Goal: Information Seeking & Learning: Compare options

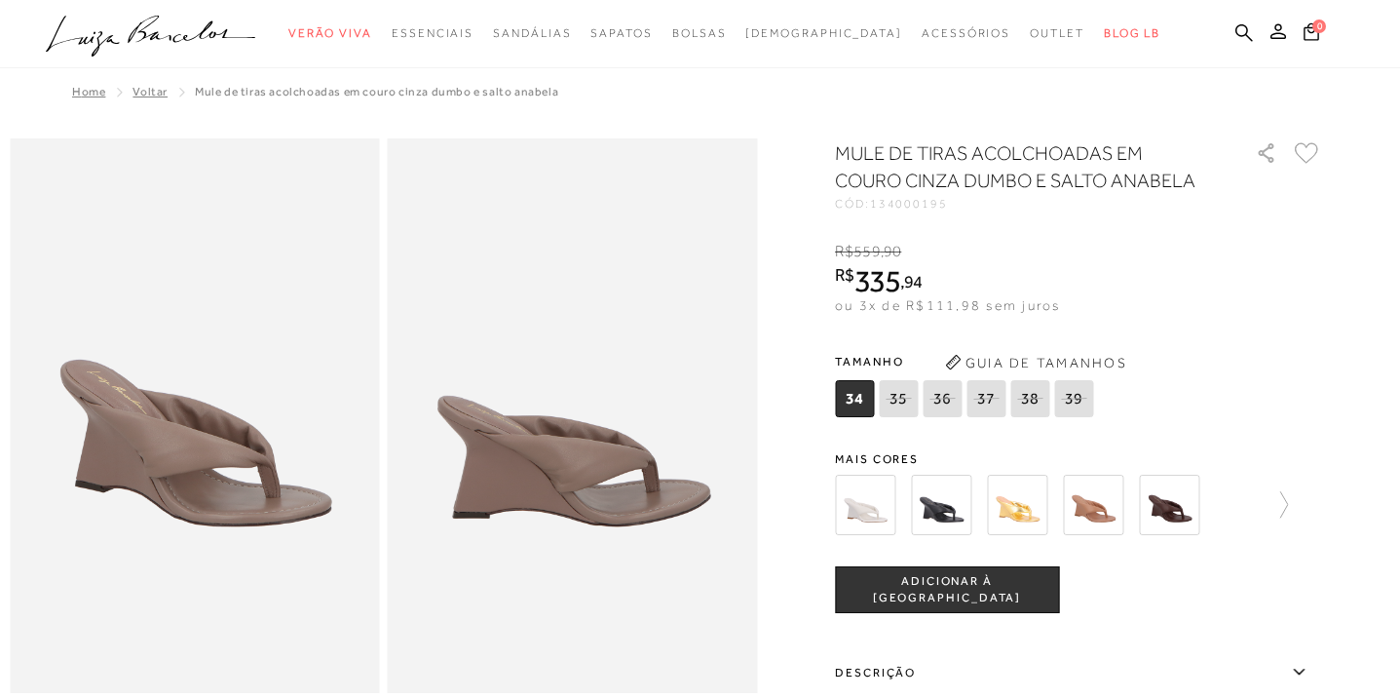
click at [867, 498] on img at bounding box center [865, 505] width 60 height 60
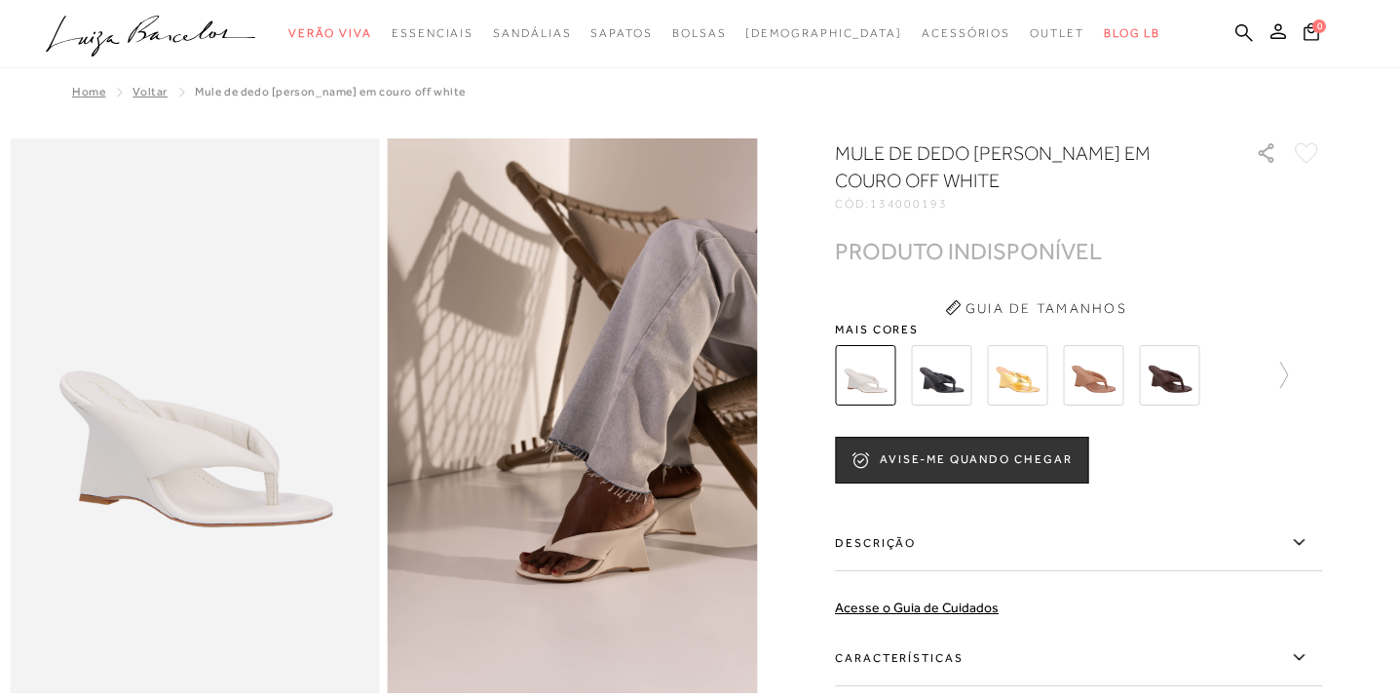
click at [950, 394] on img at bounding box center [941, 375] width 60 height 60
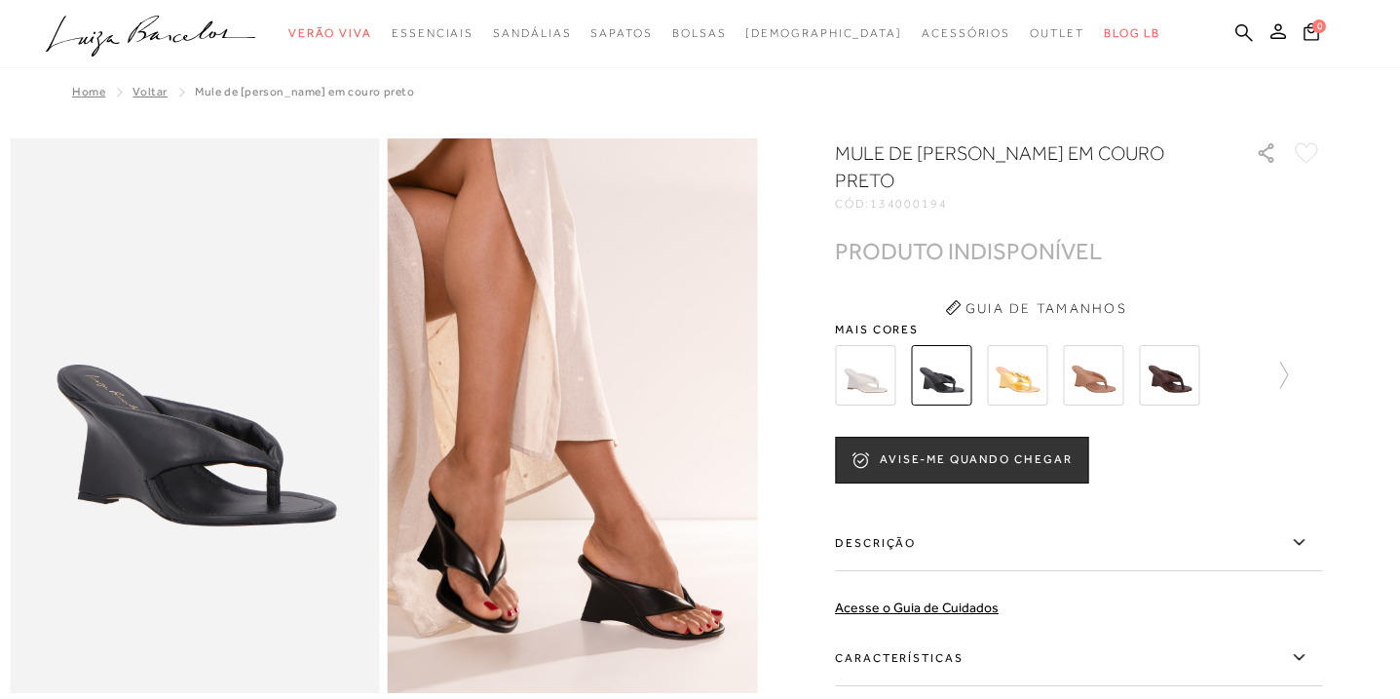
click at [1024, 392] on img at bounding box center [1017, 375] width 60 height 60
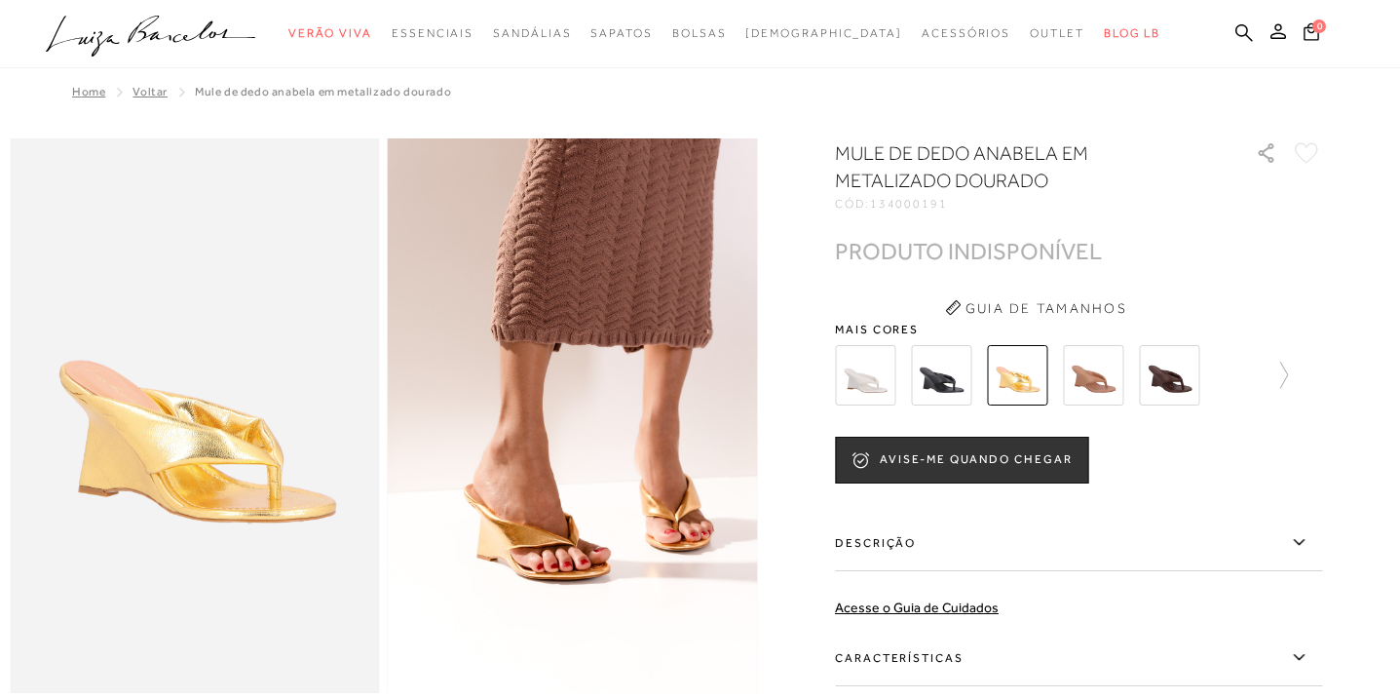
click at [1107, 385] on img at bounding box center [1093, 375] width 60 height 60
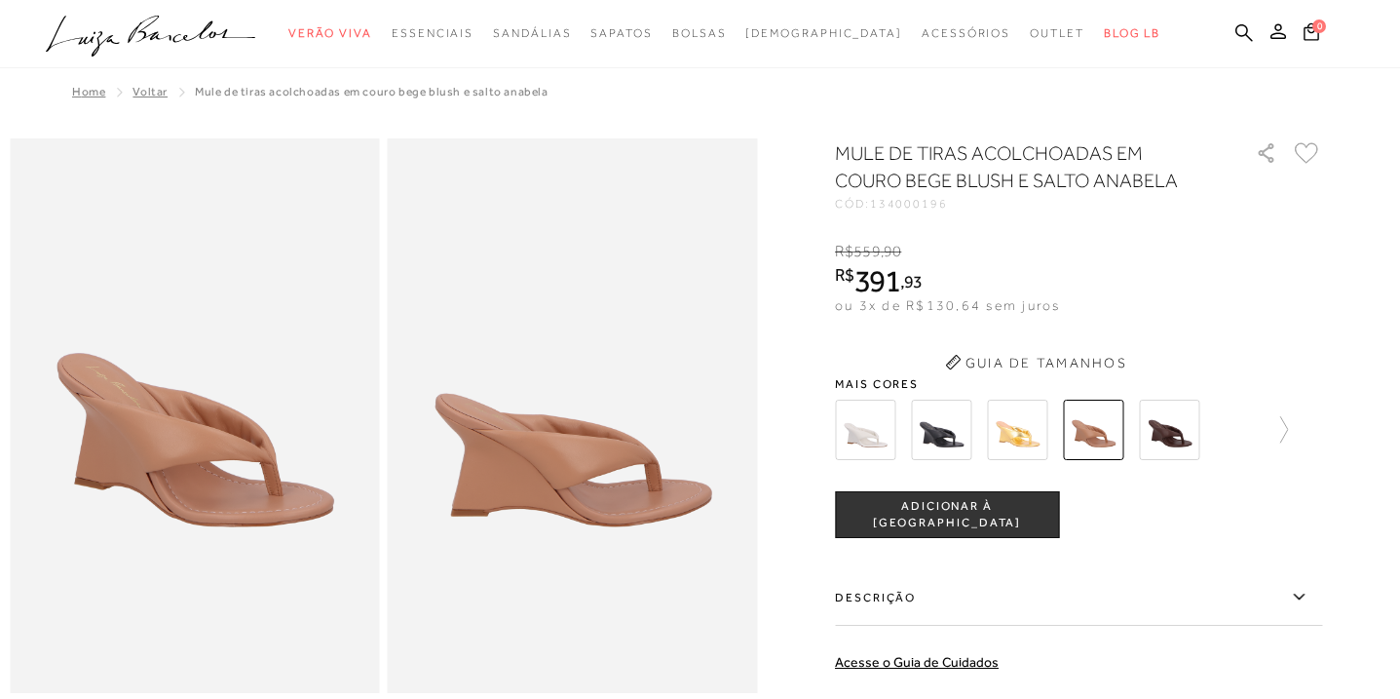
click at [1169, 385] on span "Mais cores" at bounding box center [1078, 384] width 487 height 12
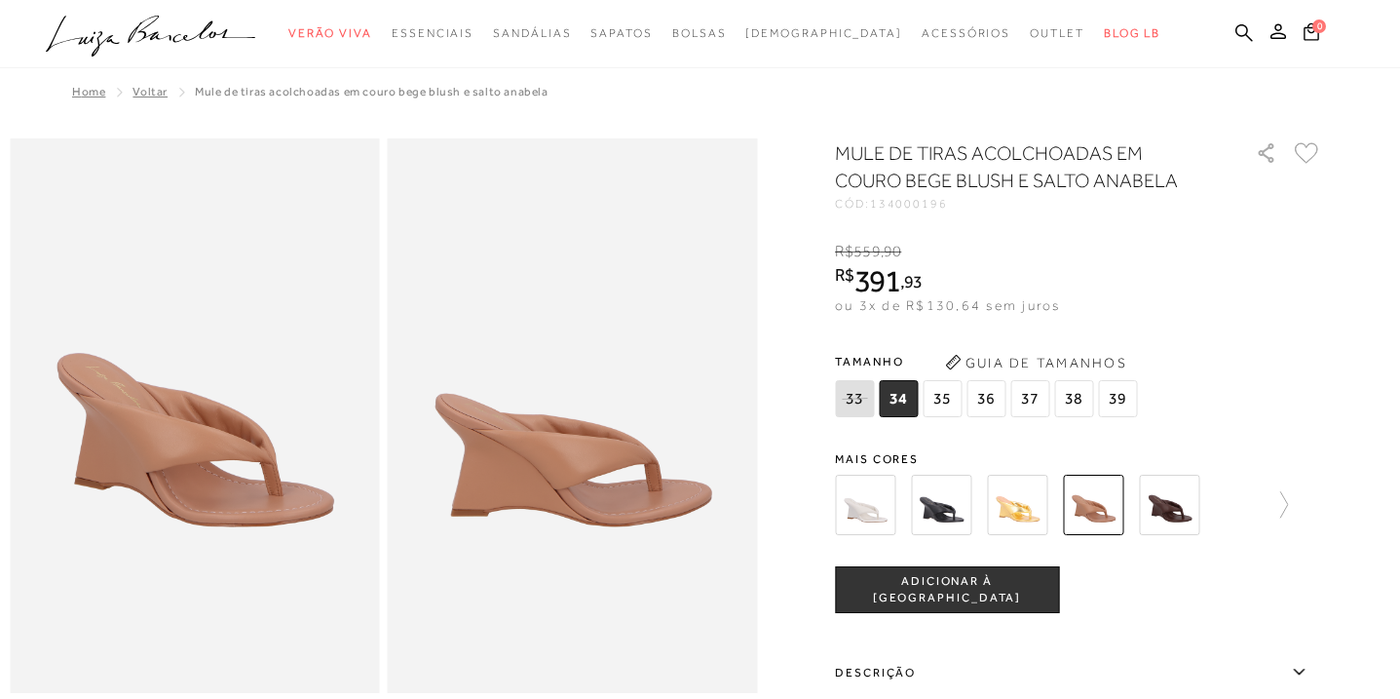
click at [1161, 494] on img at bounding box center [1169, 505] width 60 height 60
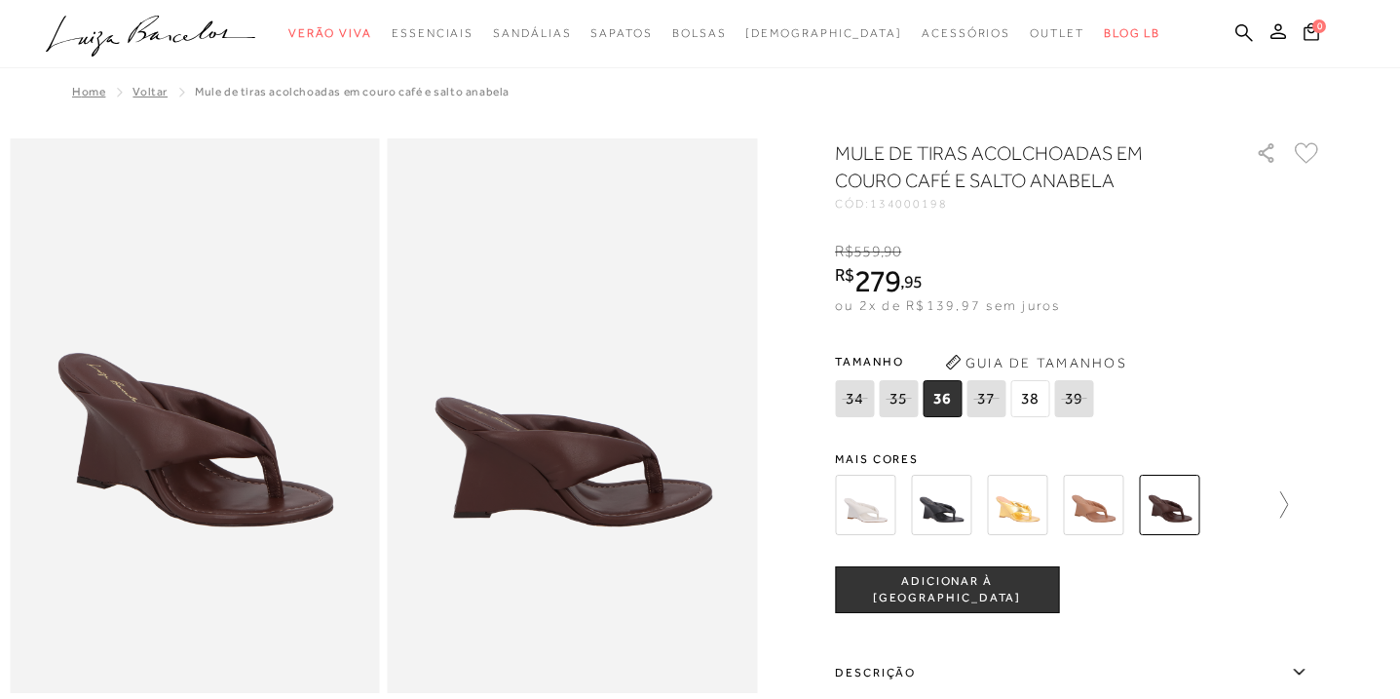
click at [1285, 509] on icon at bounding box center [1285, 504] width 8 height 26
click at [911, 507] on img at bounding box center [899, 505] width 60 height 60
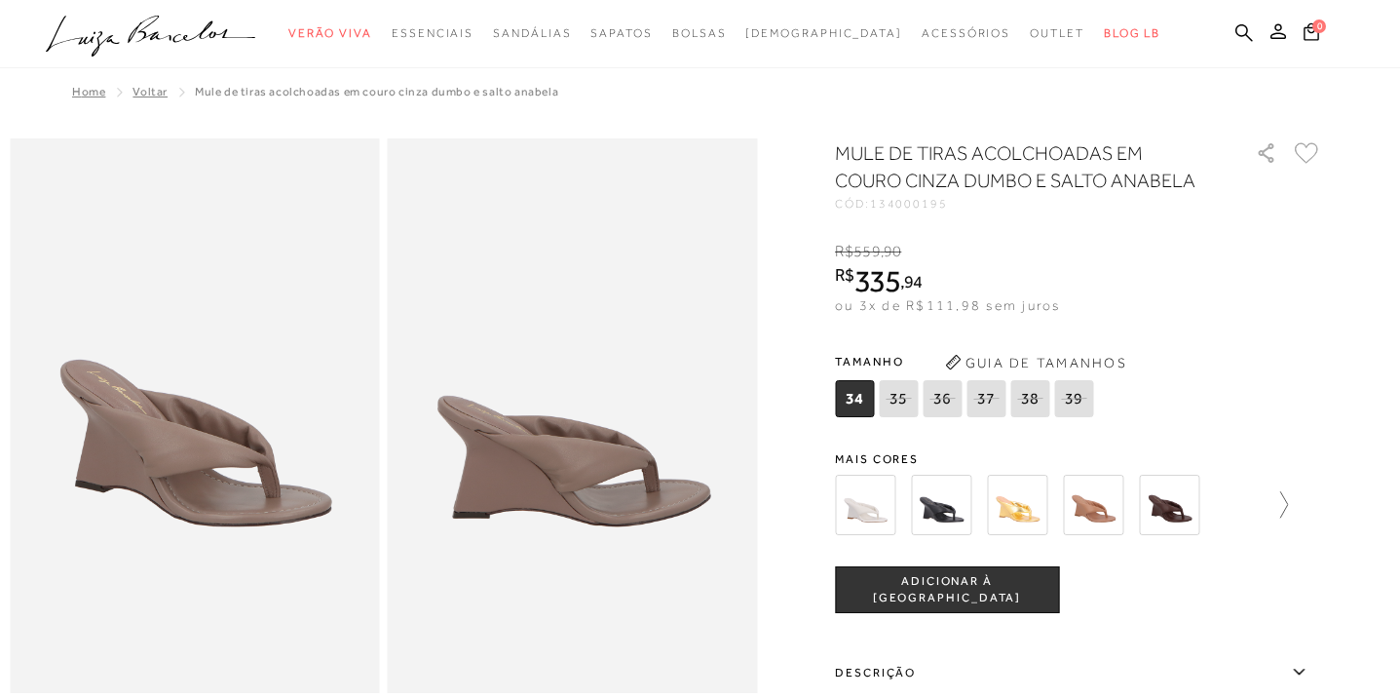
click at [1284, 506] on icon at bounding box center [1274, 504] width 27 height 27
click at [980, 499] on img at bounding box center [975, 505] width 60 height 60
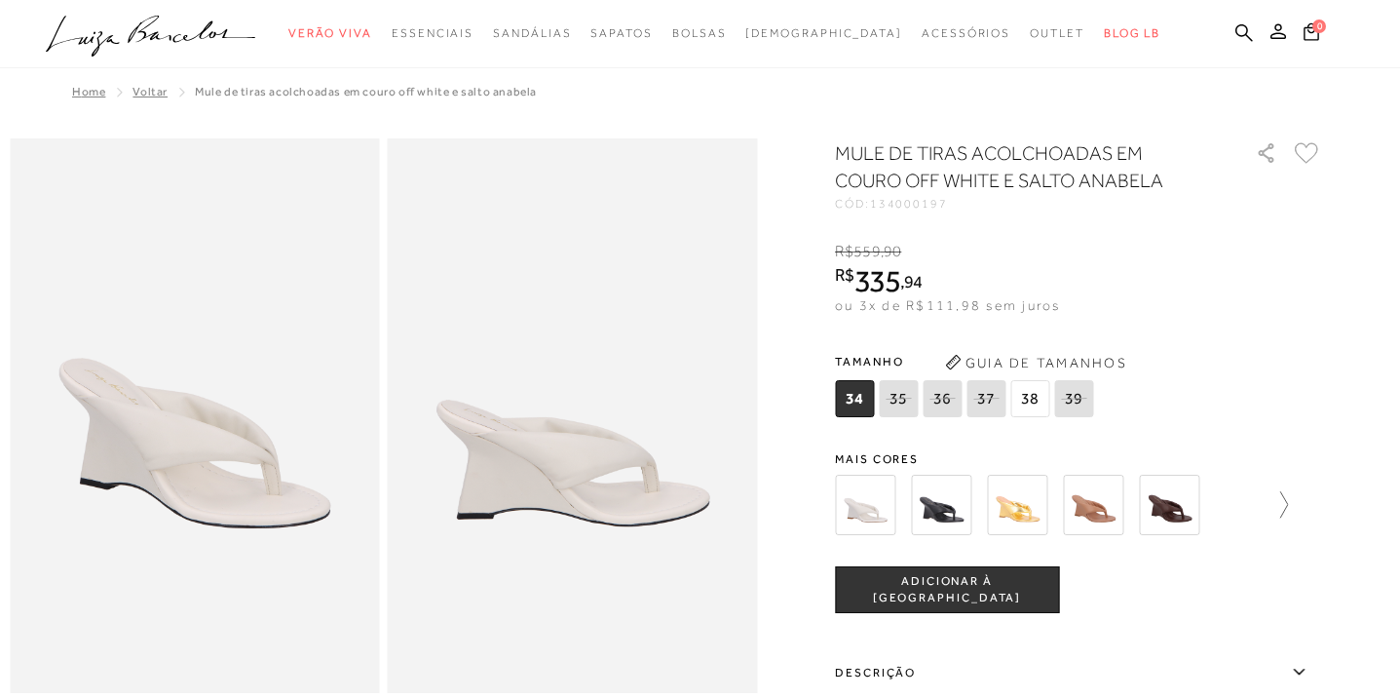
click at [1284, 499] on icon at bounding box center [1274, 504] width 27 height 27
click at [1054, 511] on img at bounding box center [1051, 505] width 60 height 60
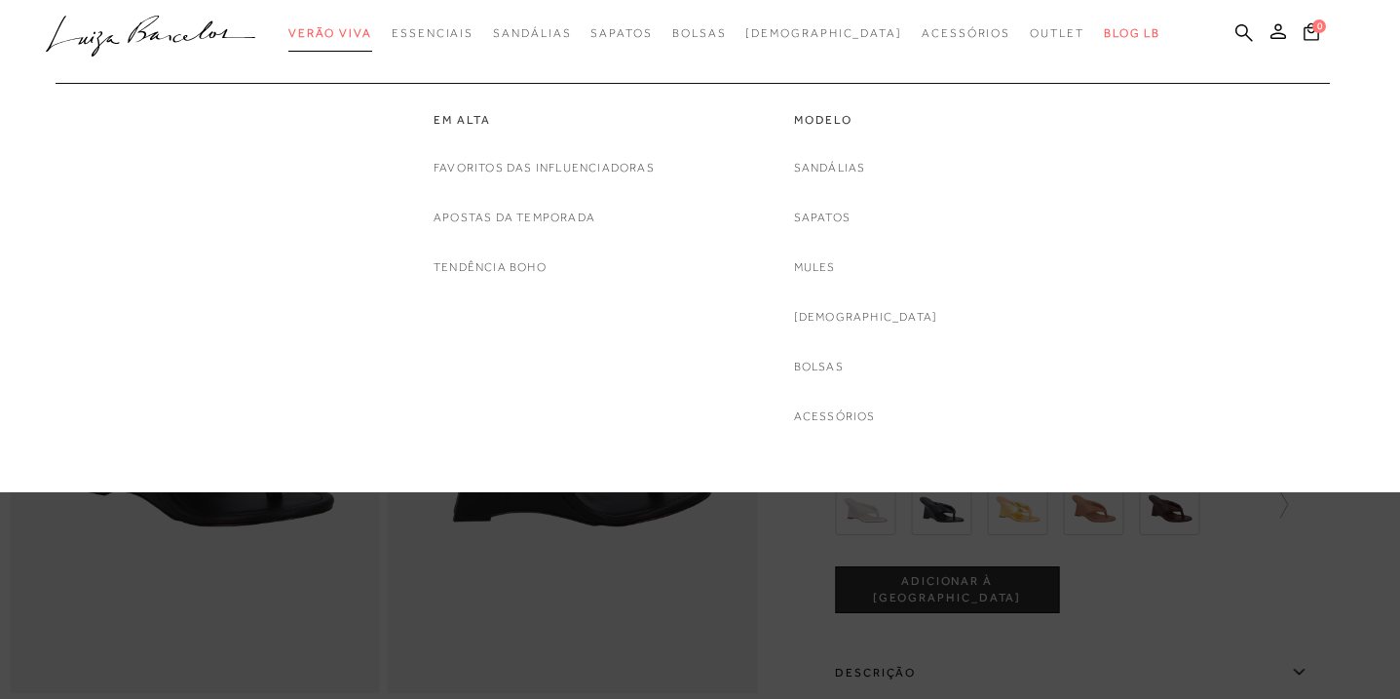
click at [372, 34] on span "Verão Viva" at bounding box center [330, 33] width 84 height 14
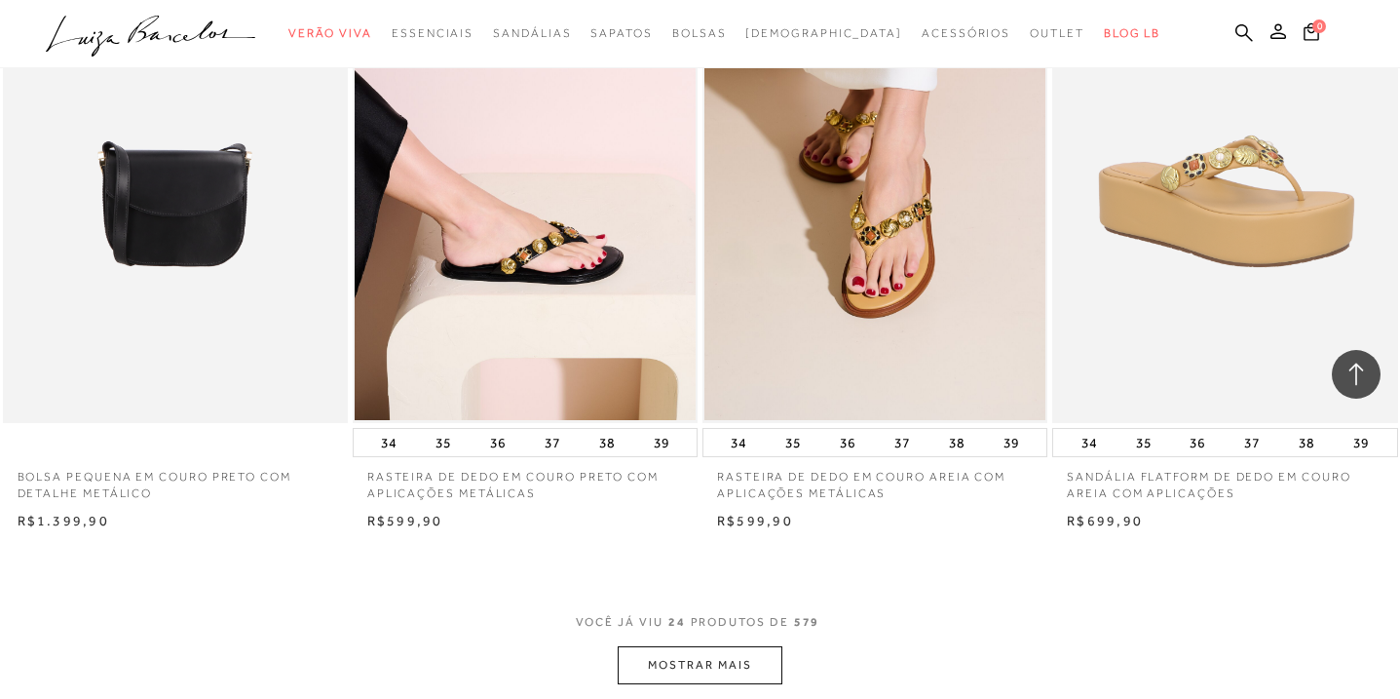
scroll to position [3467, 0]
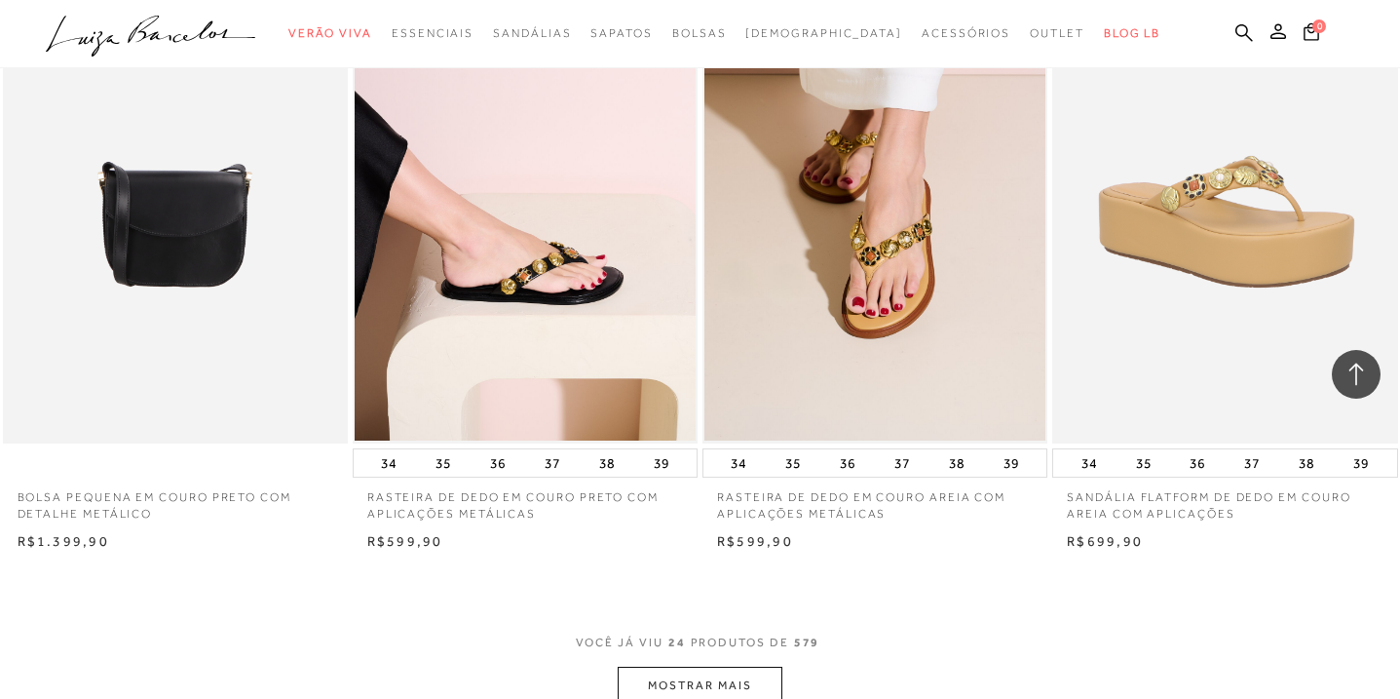
click at [741, 674] on button "MOSTRAR MAIS" at bounding box center [700, 686] width 164 height 38
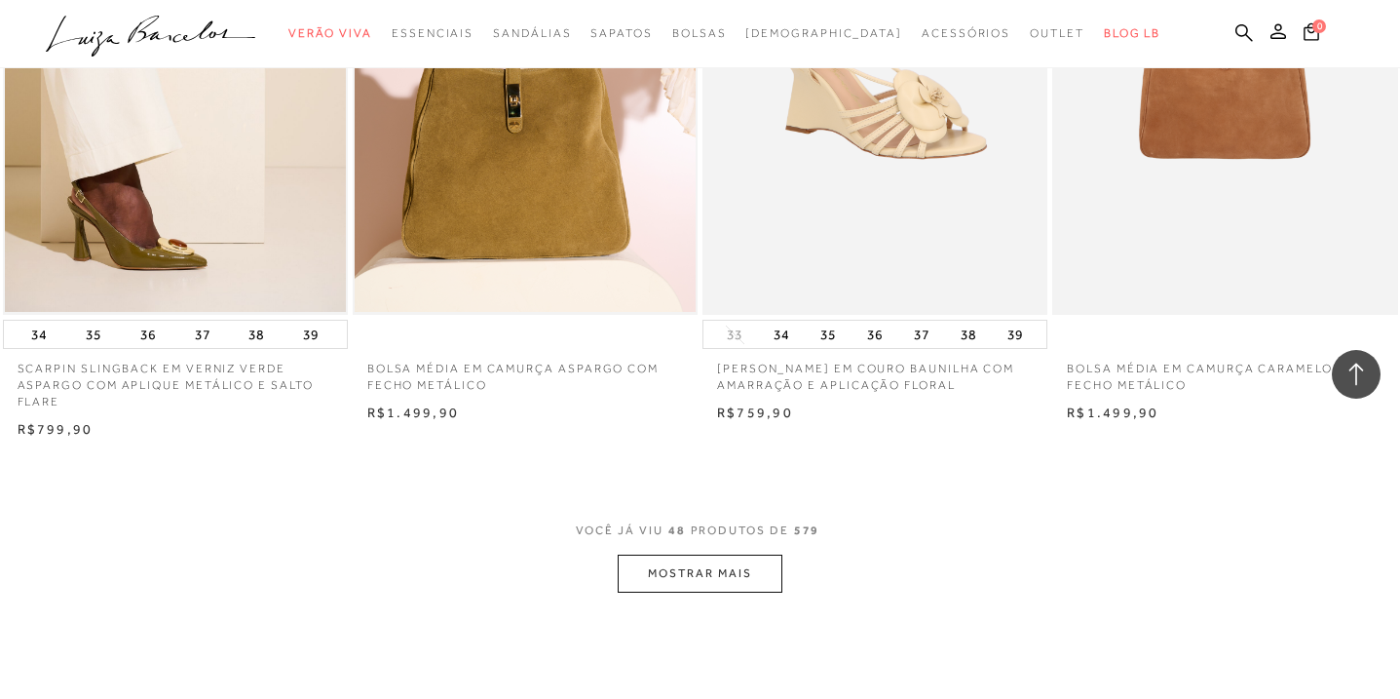
scroll to position [7787, 0]
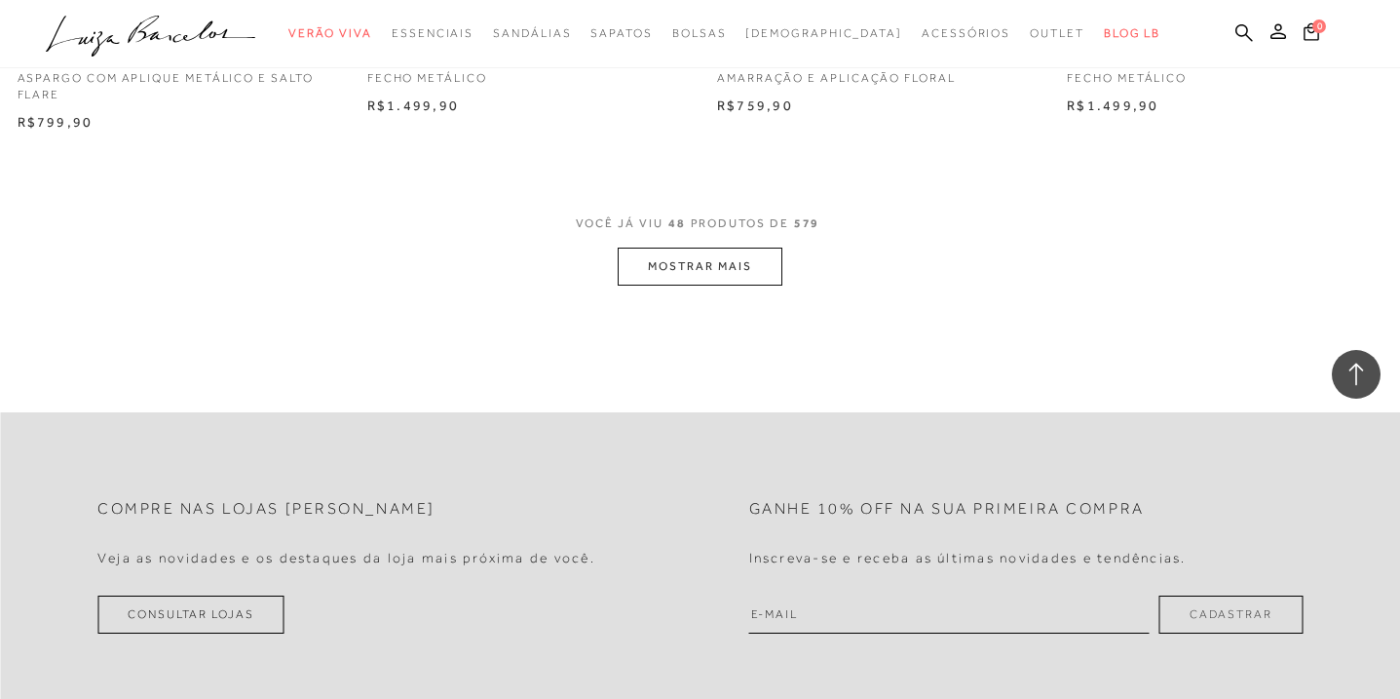
click at [745, 286] on button "MOSTRAR MAIS" at bounding box center [700, 267] width 164 height 38
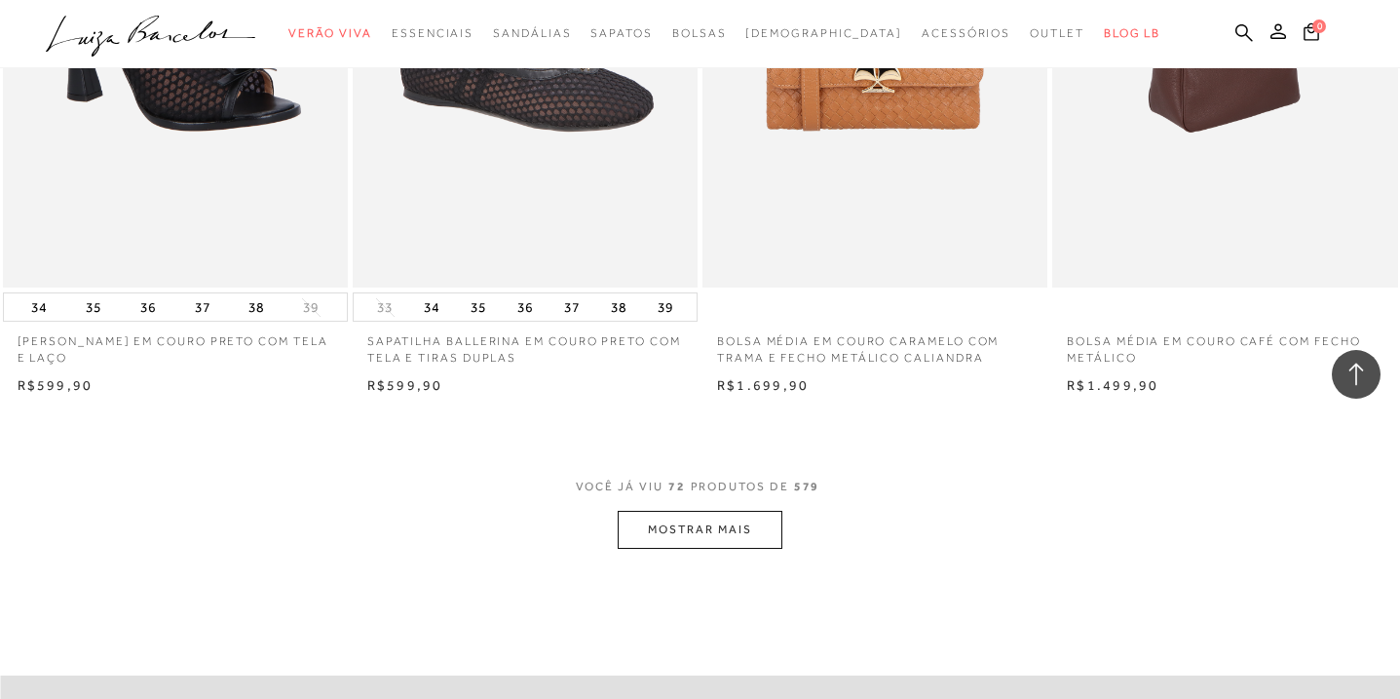
scroll to position [11412, 0]
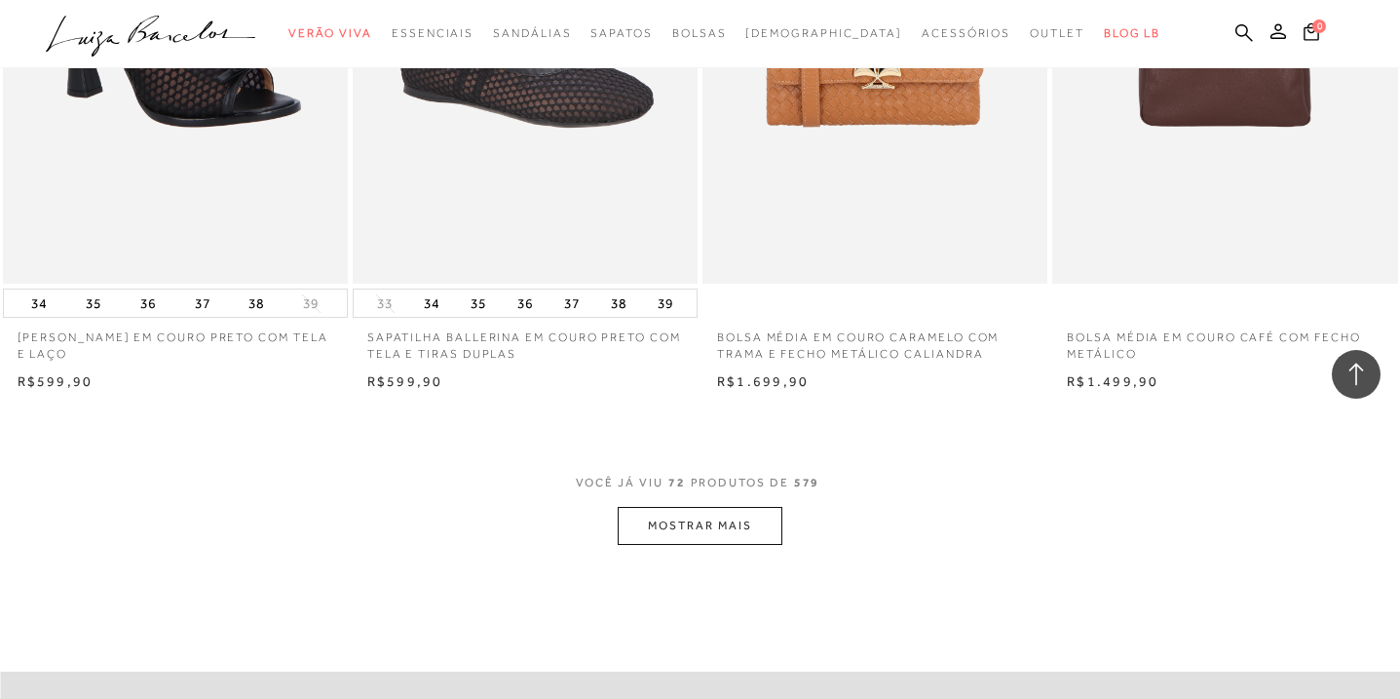
click at [666, 542] on button "MOSTRAR MAIS" at bounding box center [700, 526] width 164 height 38
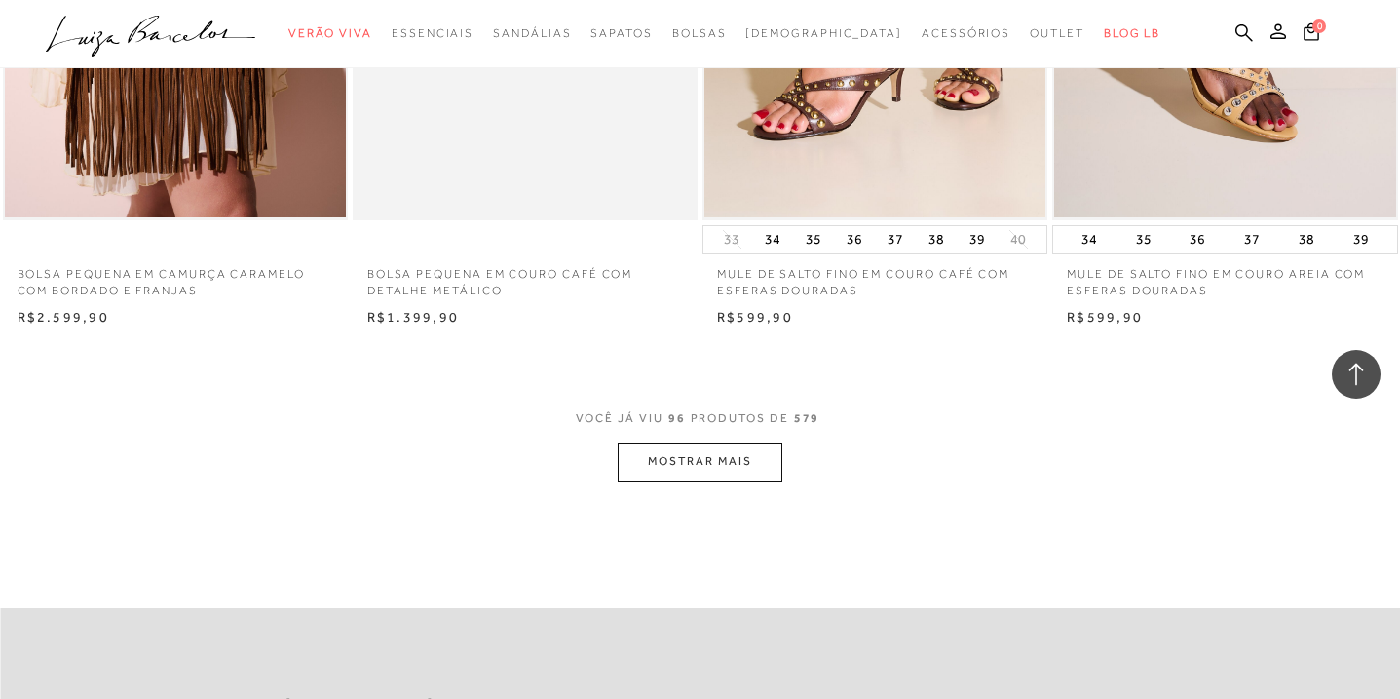
scroll to position [15432, 0]
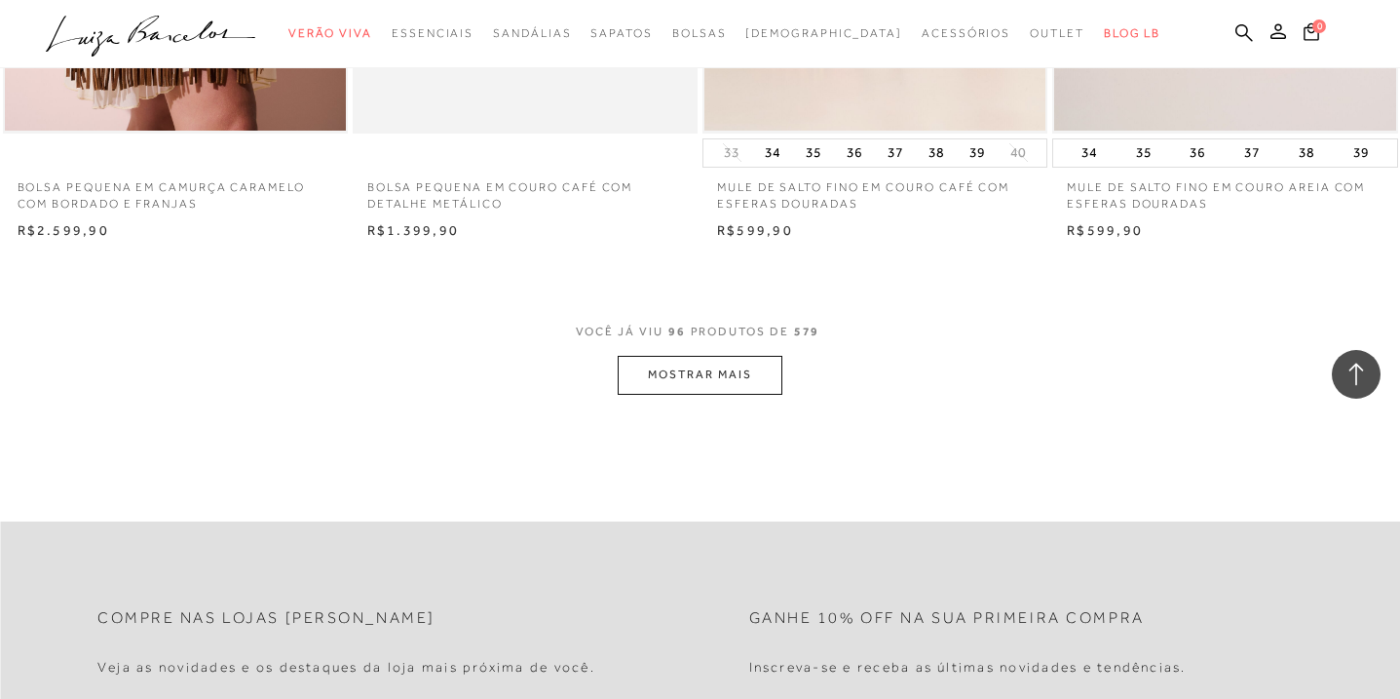
click at [649, 384] on button "MOSTRAR MAIS" at bounding box center [700, 375] width 164 height 38
